Goal: Task Accomplishment & Management: Complete application form

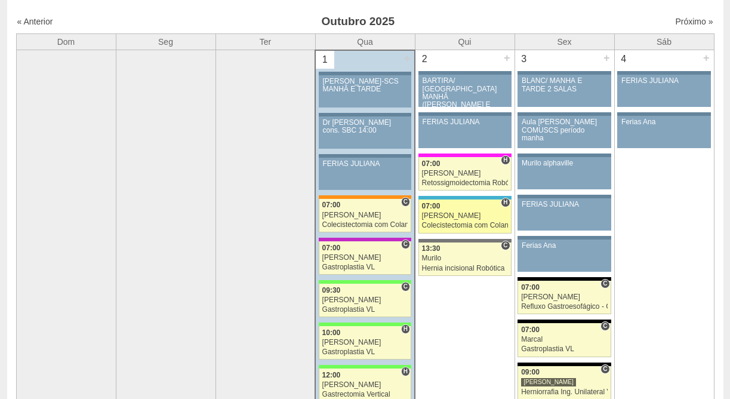
scroll to position [82, 0]
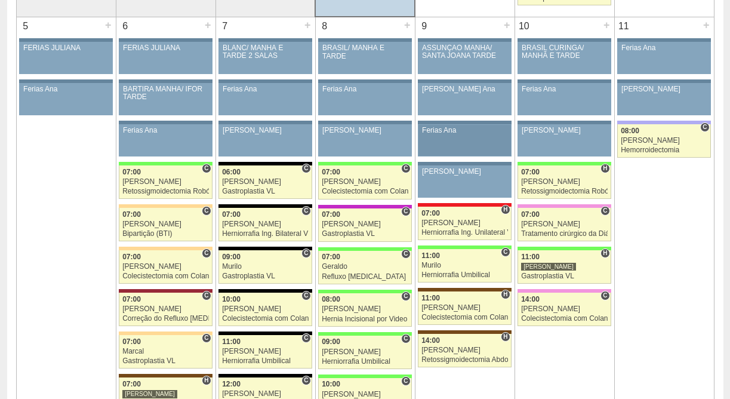
scroll to position [598, 0]
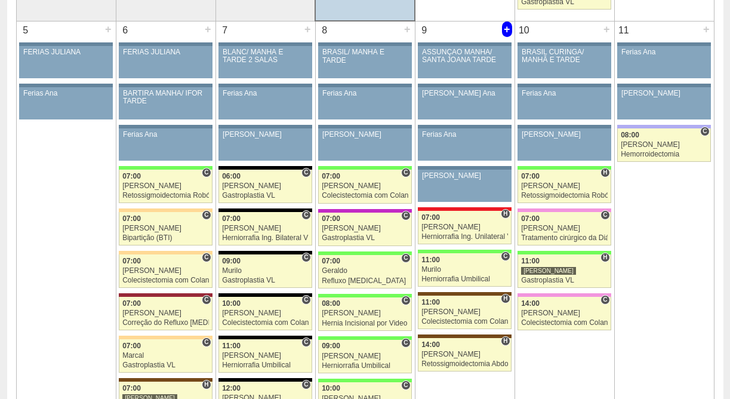
click at [506, 30] on div "+" at bounding box center [507, 29] width 10 height 16
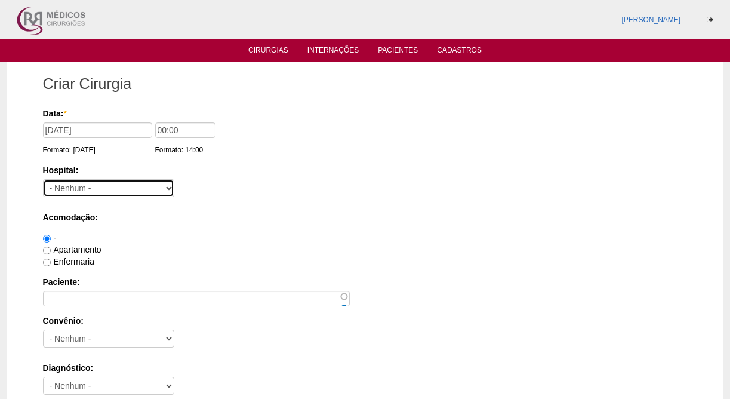
click at [110, 189] on select "- [GEOGRAPHIC_DATA] - [DATE] [PERSON_NAME] Alvorada América Assunção Bartira Be…" at bounding box center [108, 188] width 131 height 18
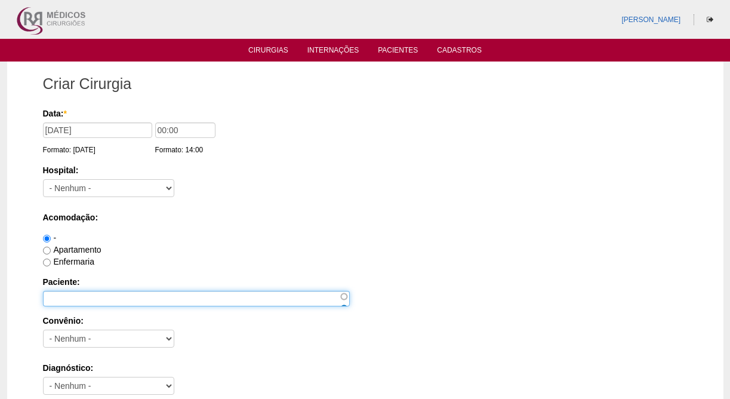
click at [138, 301] on input "Paciente:" at bounding box center [196, 299] width 307 height 16
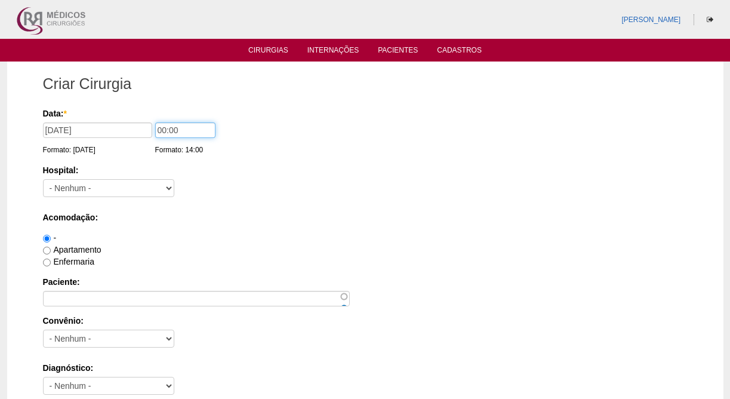
drag, startPoint x: 154, startPoint y: 128, endPoint x: 137, endPoint y: 128, distance: 17.3
click at [137, 119] on div "Data: * 09/10/2025 Formato: 01/10/2025 00:00 Formato: 14:00" at bounding box center [363, 113] width 641 height 12
type input "08:00"
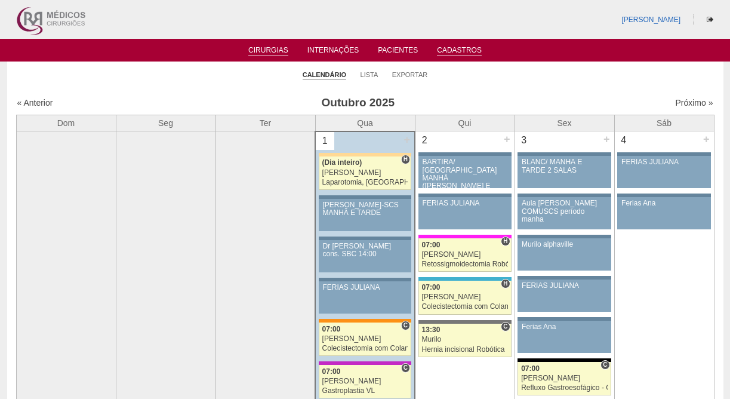
click at [465, 49] on link "Cadastros" at bounding box center [459, 51] width 45 height 10
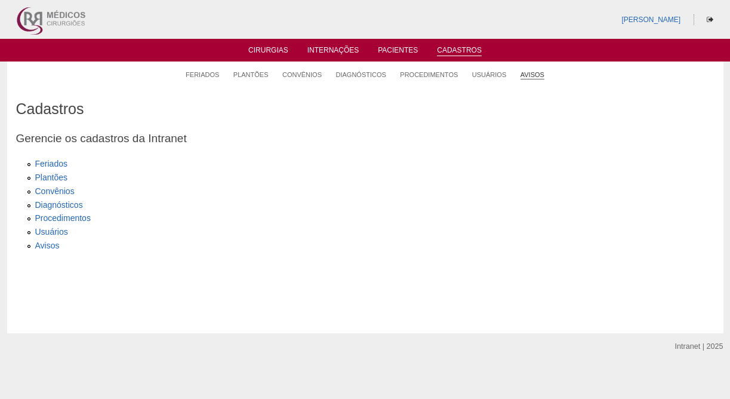
click at [529, 73] on link "Avisos" at bounding box center [533, 74] width 24 height 9
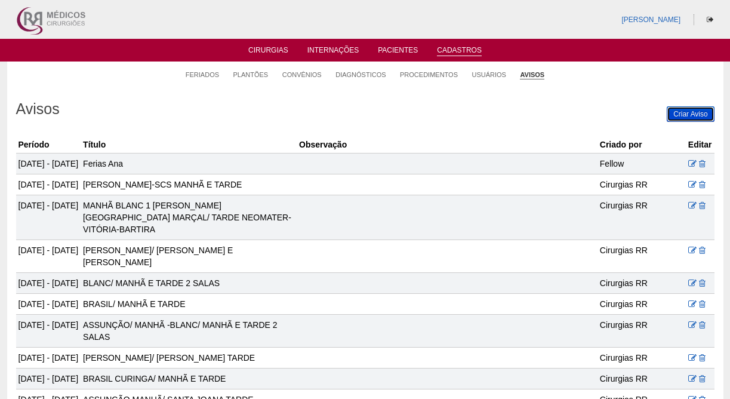
click at [678, 121] on link "Criar Aviso" at bounding box center [690, 114] width 47 height 16
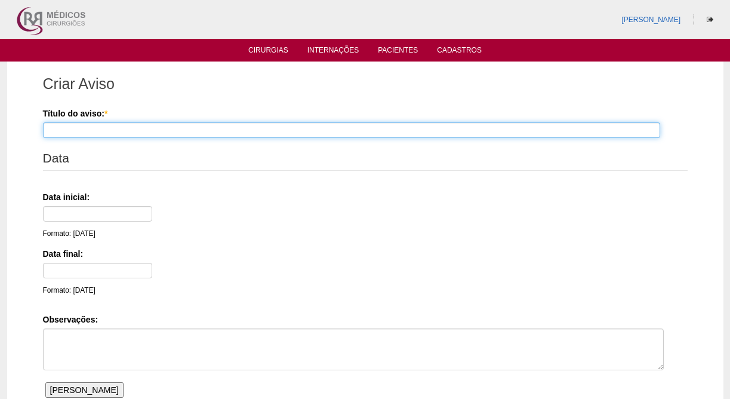
click at [538, 134] on input "Título do aviso: *" at bounding box center [351, 130] width 617 height 16
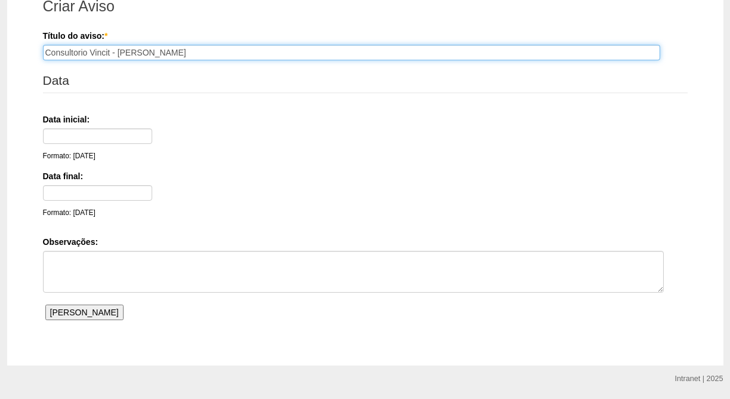
scroll to position [78, 0]
type input "Consultorio Vincit - Luiz"
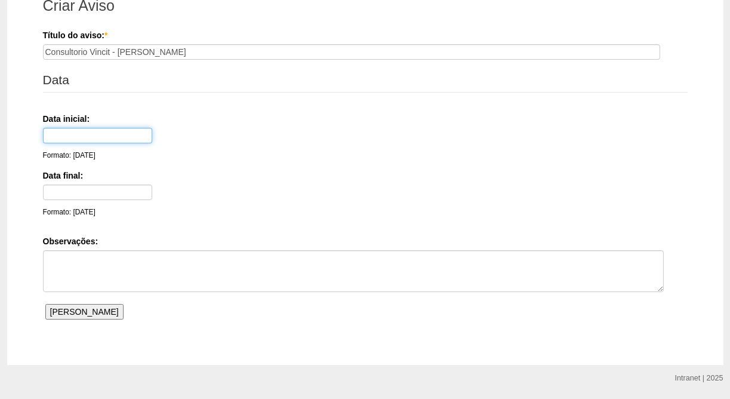
click at [122, 136] on input "text" at bounding box center [97, 136] width 109 height 16
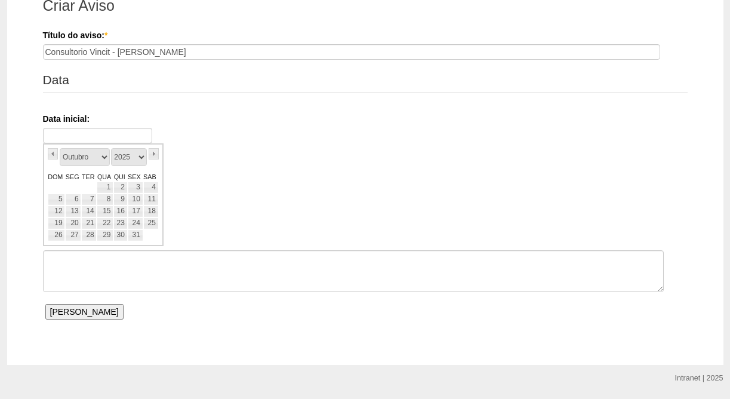
click at [64, 183] on td at bounding box center [57, 187] width 18 height 12
click at [122, 199] on link "9" at bounding box center [120, 199] width 14 height 12
type input "09/10/25"
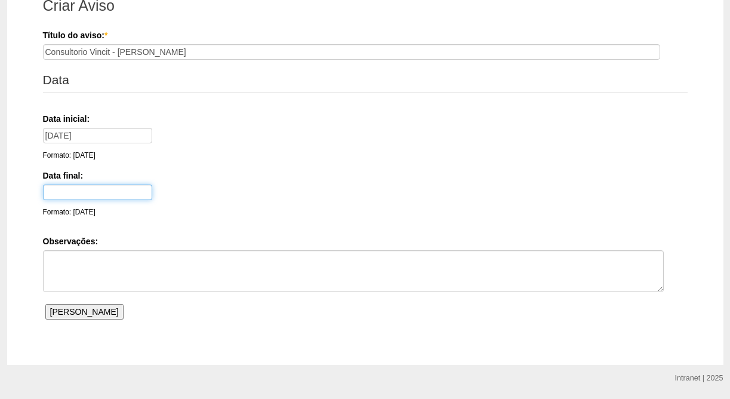
click at [95, 192] on input "text" at bounding box center [97, 192] width 109 height 16
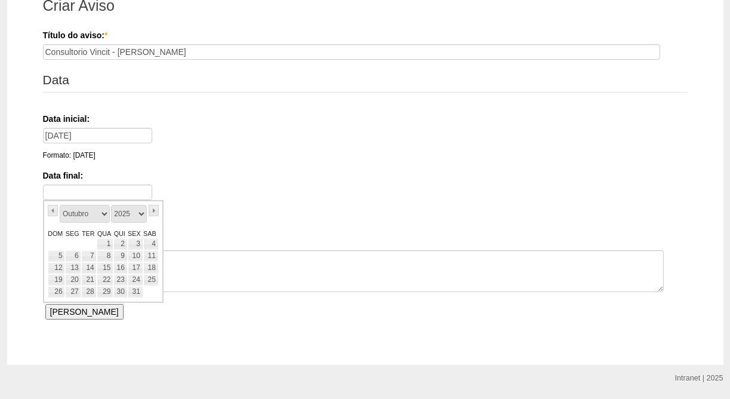
click at [60, 233] on link "DOM" at bounding box center [57, 233] width 18 height 10
click at [120, 256] on link "9" at bounding box center [120, 256] width 14 height 12
type input "09/10/25"
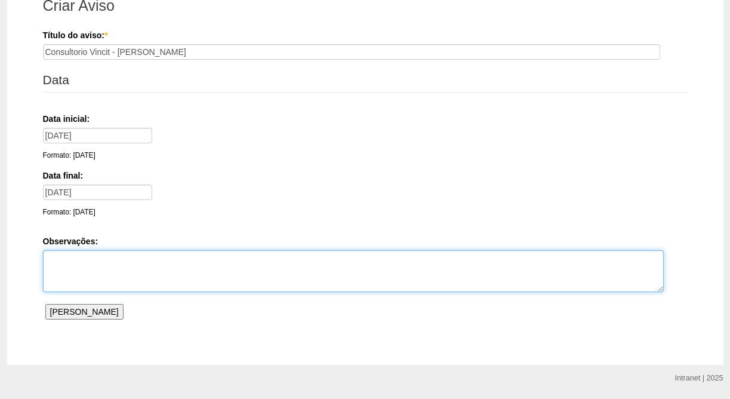
click at [122, 270] on textarea "Observações:" at bounding box center [353, 271] width 621 height 42
type textarea "Das 8 - 10 h"
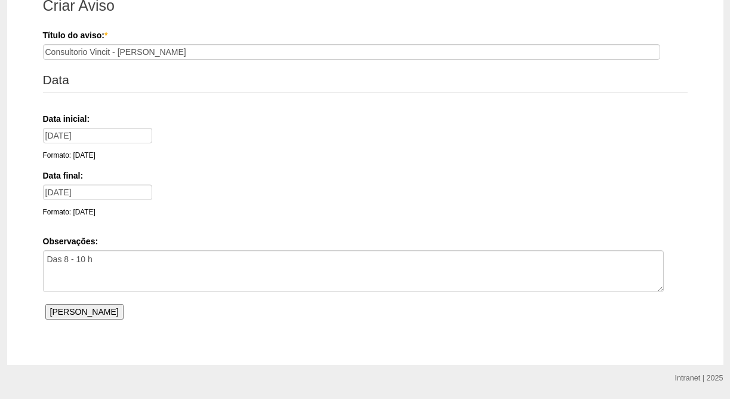
click at [79, 311] on input "Salvar Aviso" at bounding box center [84, 312] width 78 height 16
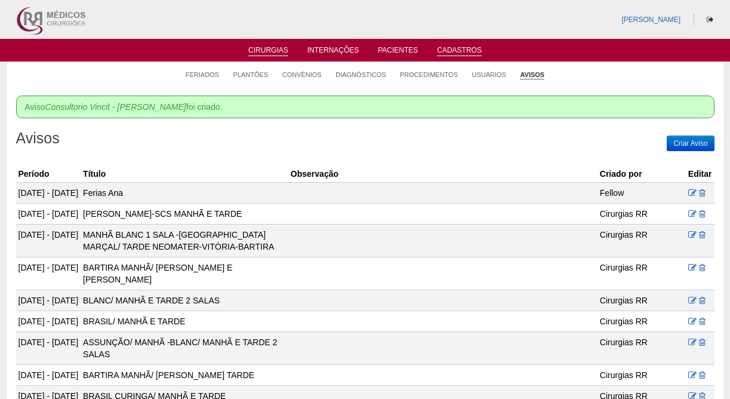
click at [283, 49] on link "Cirurgias" at bounding box center [268, 51] width 40 height 10
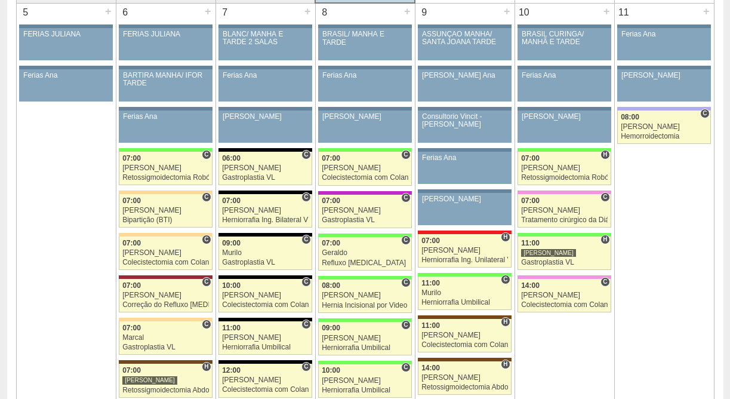
scroll to position [617, 0]
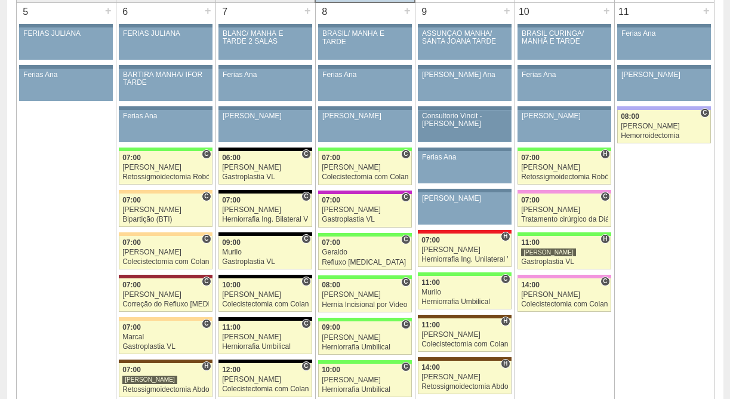
click at [499, 125] on link "89283 [PERSON_NAME] Consultorio Vincit - [PERSON_NAME] Paciente não informado […" at bounding box center [464, 126] width 93 height 32
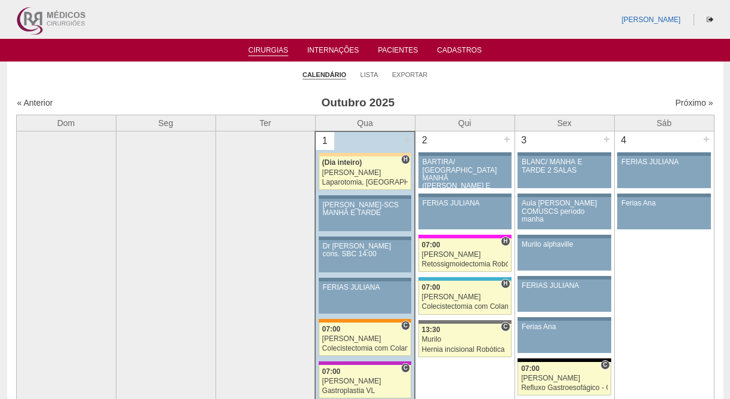
scroll to position [617, 0]
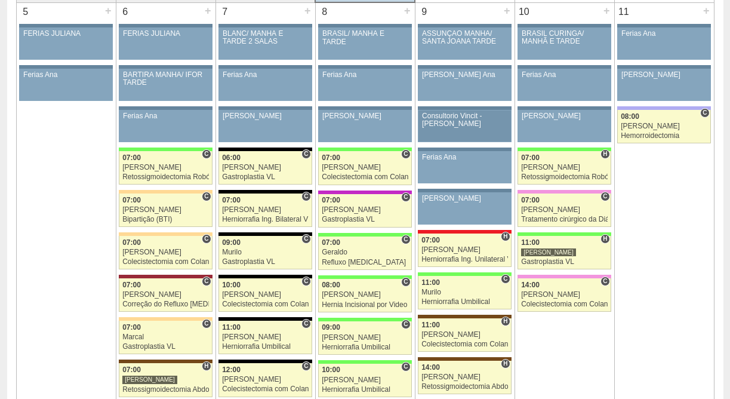
click at [486, 123] on link "89283 Luiz Guilherme Consultorio Vincit - Luiz Paciente não informado Convênio …" at bounding box center [464, 126] width 93 height 32
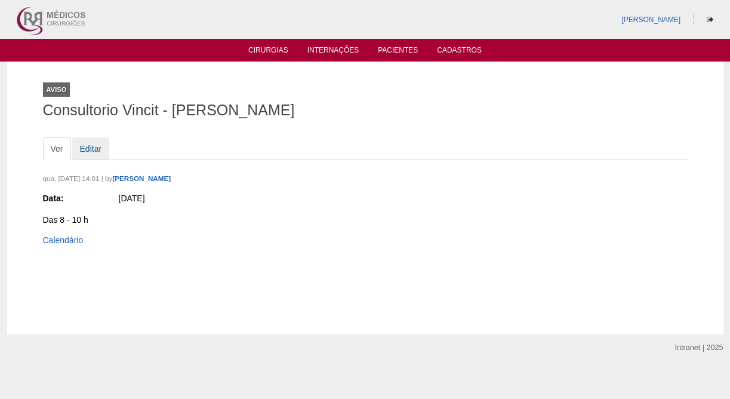
click at [91, 148] on link "Editar" at bounding box center [91, 148] width 38 height 23
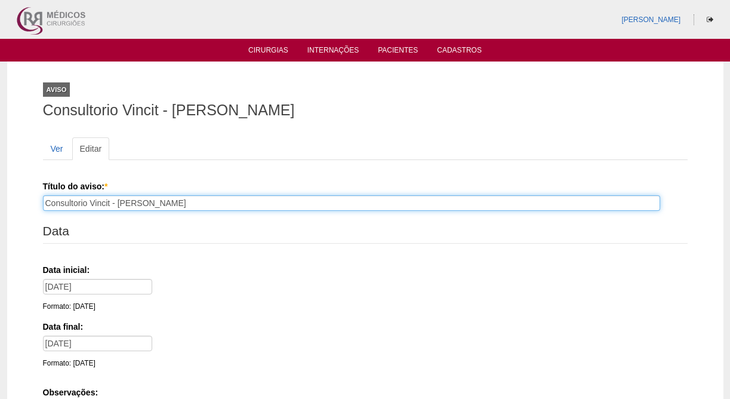
click at [214, 205] on input "Consultorio Vincit - Luiz" at bounding box center [351, 203] width 617 height 16
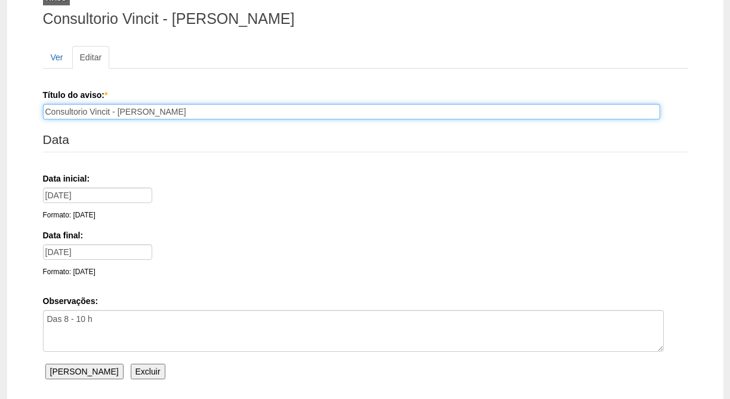
scroll to position [189, 0]
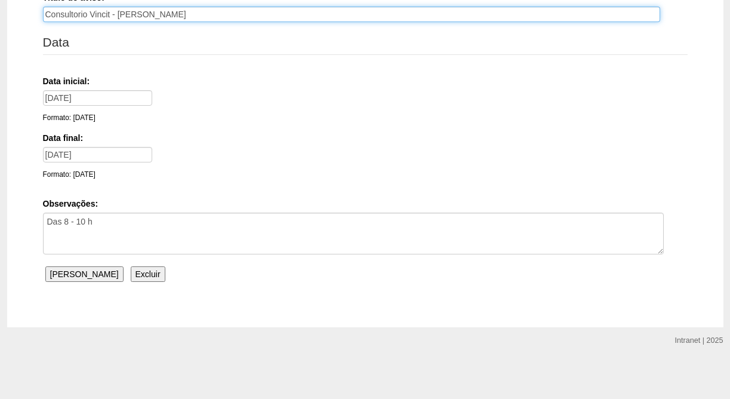
type input "Consultorio Vincit - [PERSON_NAME]"
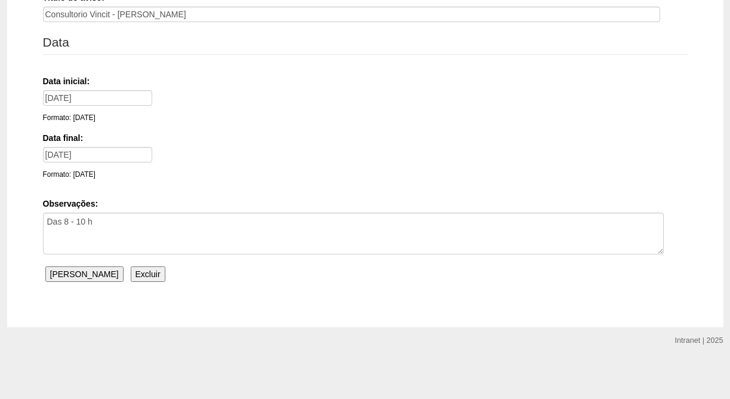
click at [84, 274] on input "Salvar Aviso" at bounding box center [84, 274] width 78 height 16
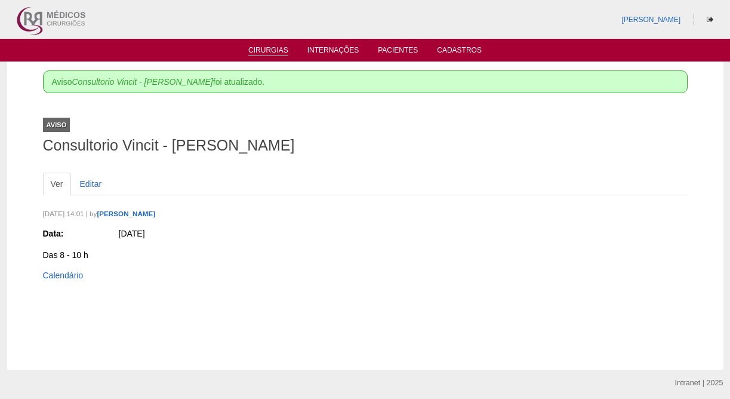
click at [256, 47] on link "Cirurgias" at bounding box center [268, 51] width 40 height 10
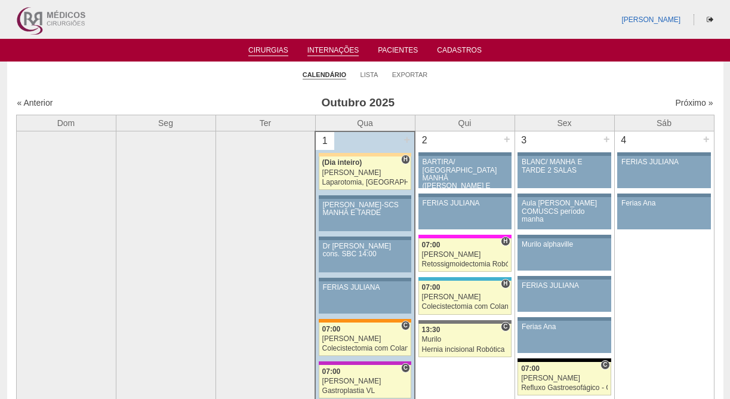
click at [315, 48] on link "Internações" at bounding box center [333, 51] width 52 height 10
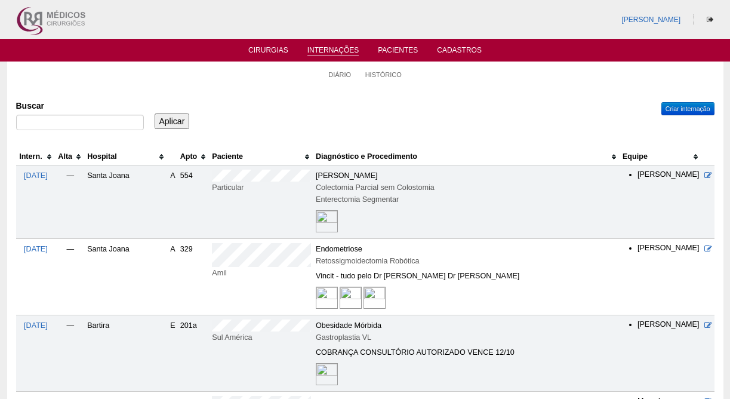
click at [120, 158] on th "Hospital" at bounding box center [126, 156] width 83 height 17
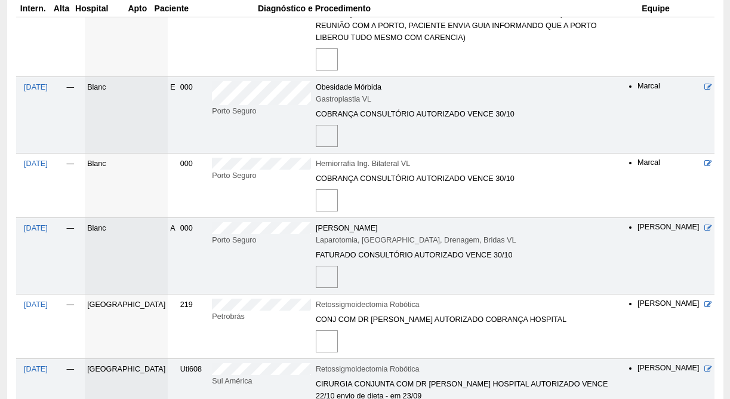
scroll to position [571, 0]
